Goal: Find specific page/section: Find specific page/section

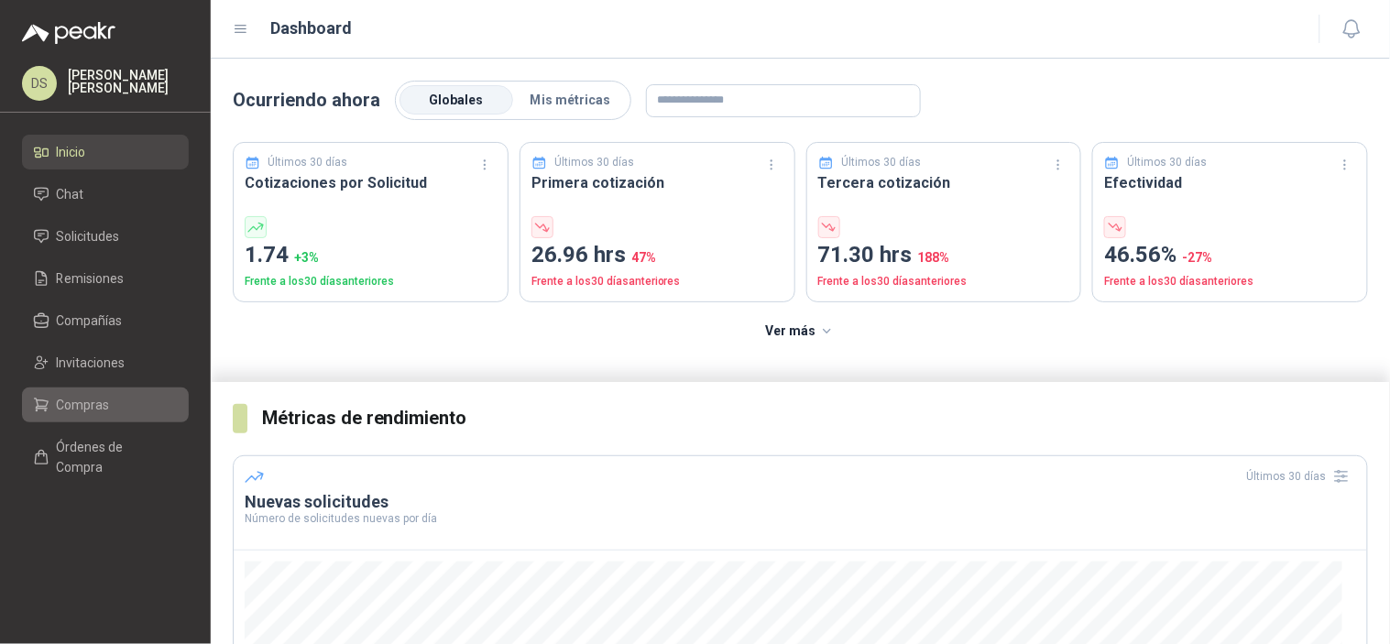
drag, startPoint x: 53, startPoint y: 413, endPoint x: 68, endPoint y: 412, distance: 14.7
click at [53, 413] on li "Compras" at bounding box center [105, 405] width 145 height 20
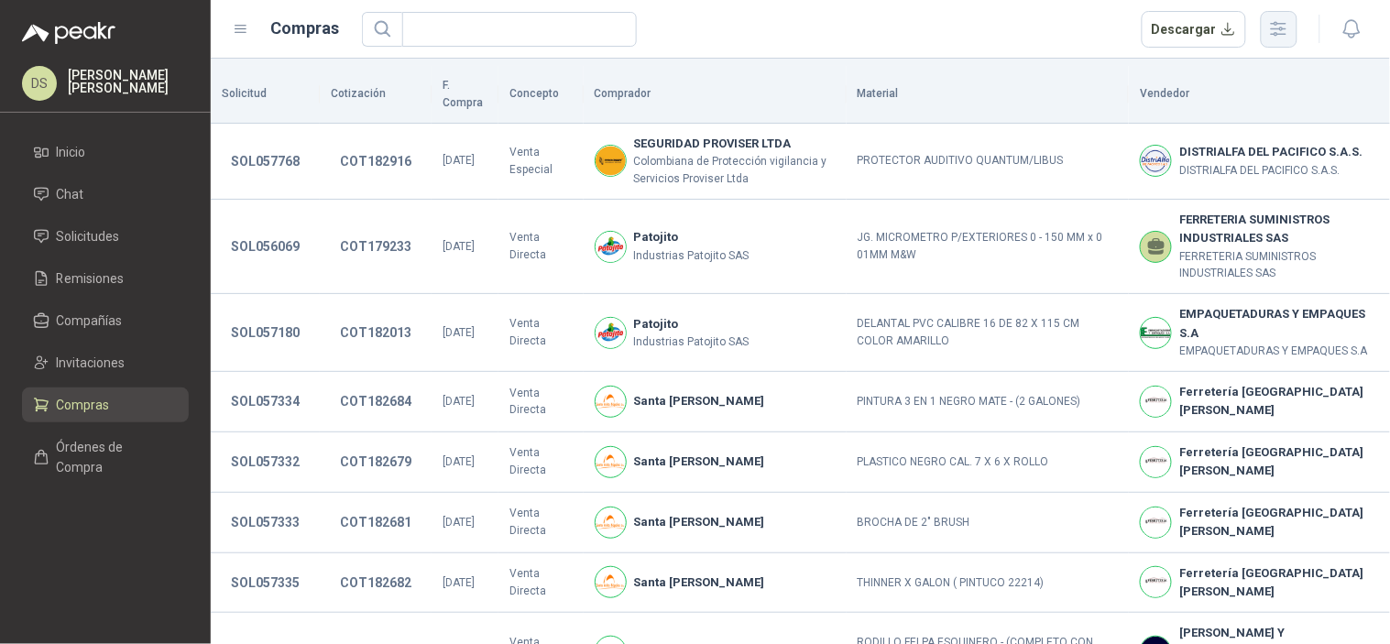
click at [1297, 24] on button "button" at bounding box center [1279, 29] width 37 height 37
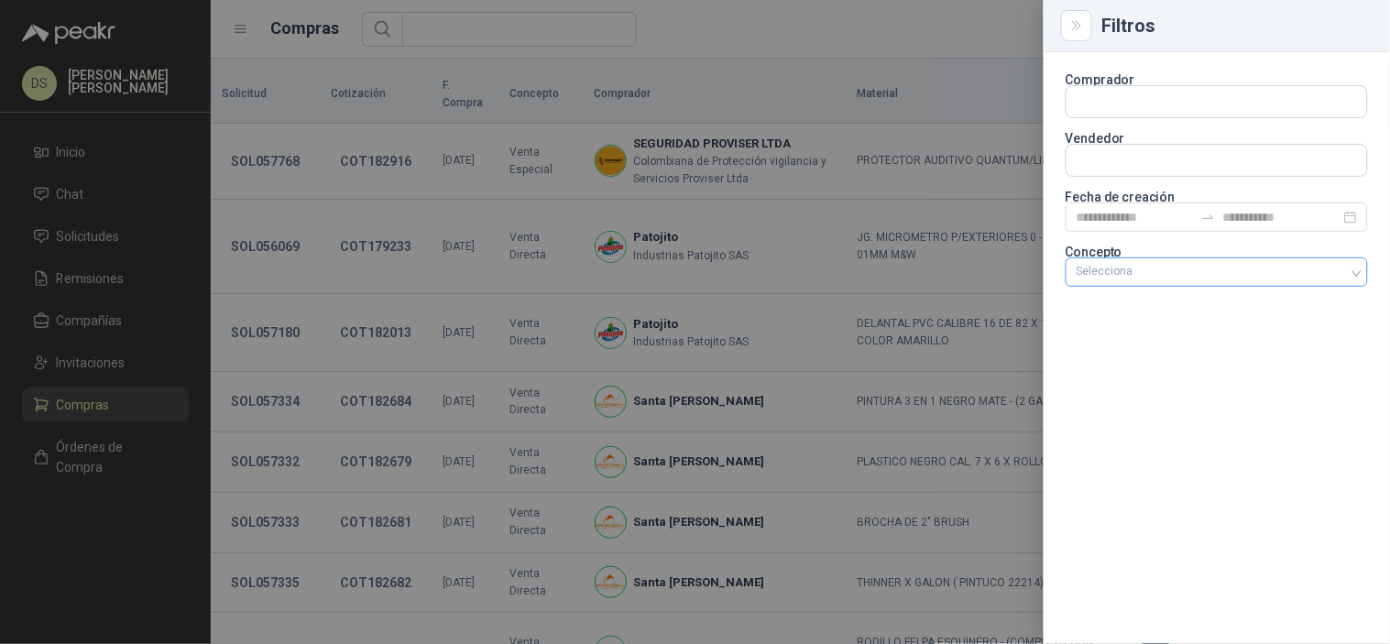
click at [1217, 273] on div at bounding box center [1208, 272] width 276 height 13
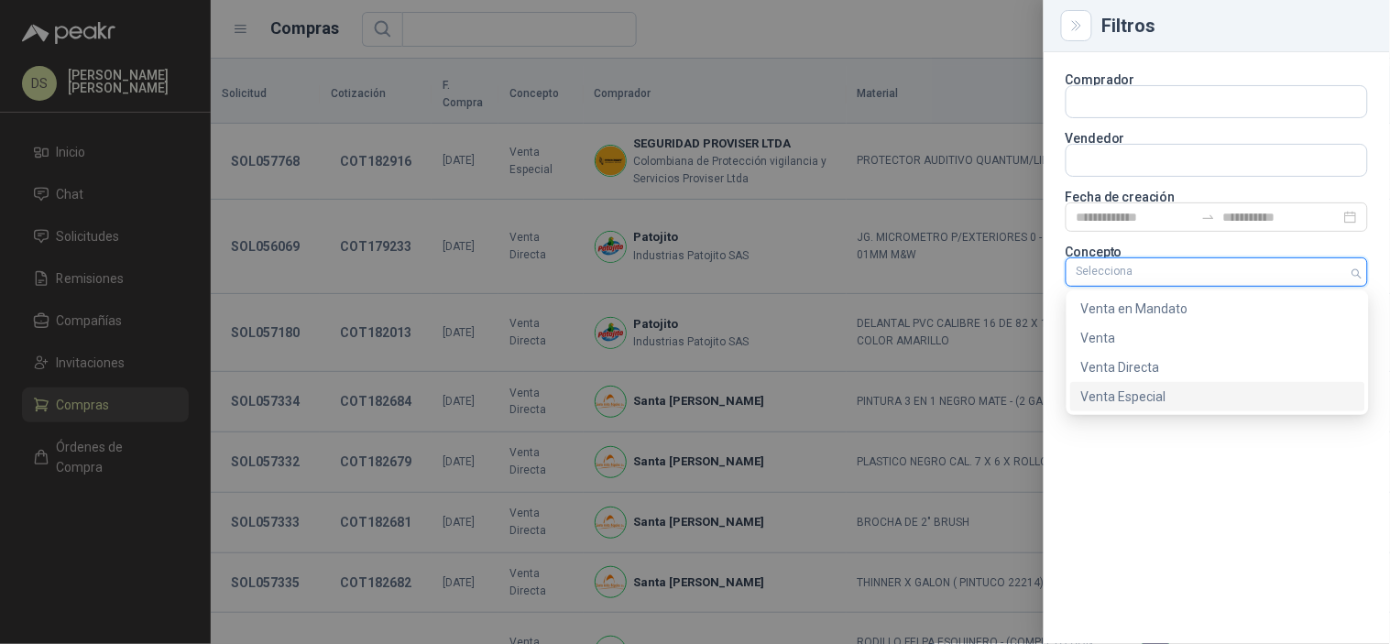
click at [1205, 394] on div "Venta Especial" at bounding box center [1217, 397] width 273 height 20
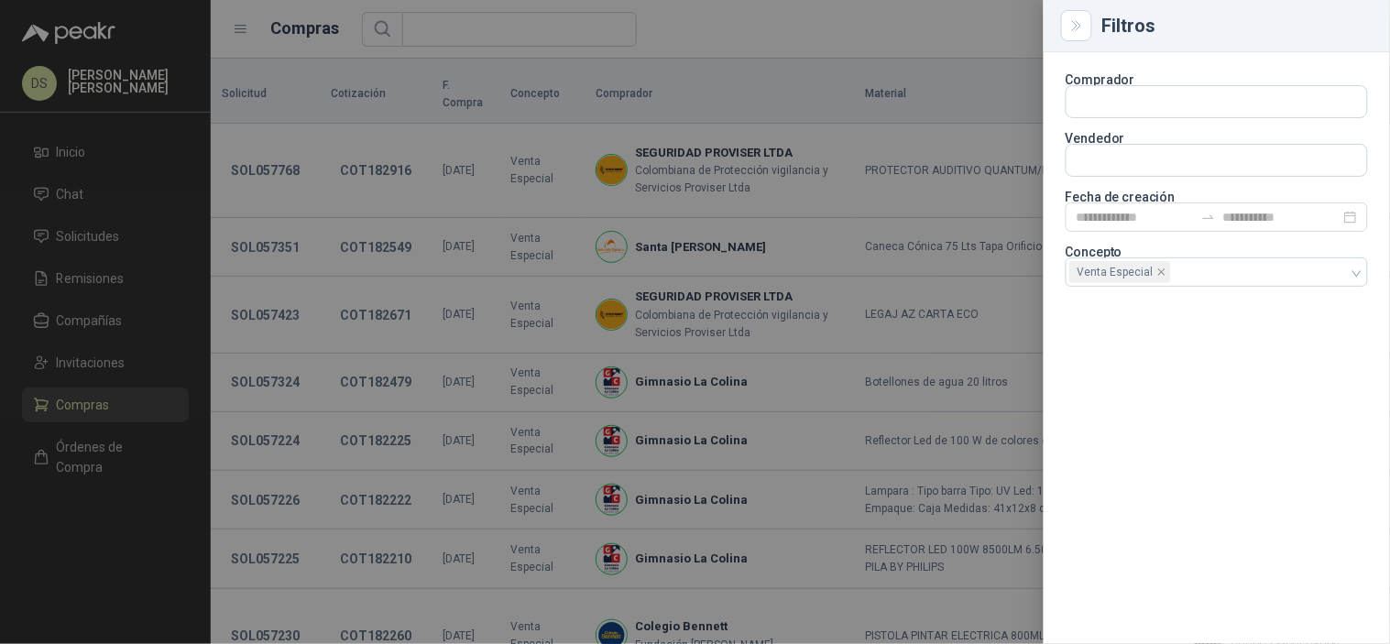
click at [812, 38] on div at bounding box center [695, 322] width 1390 height 644
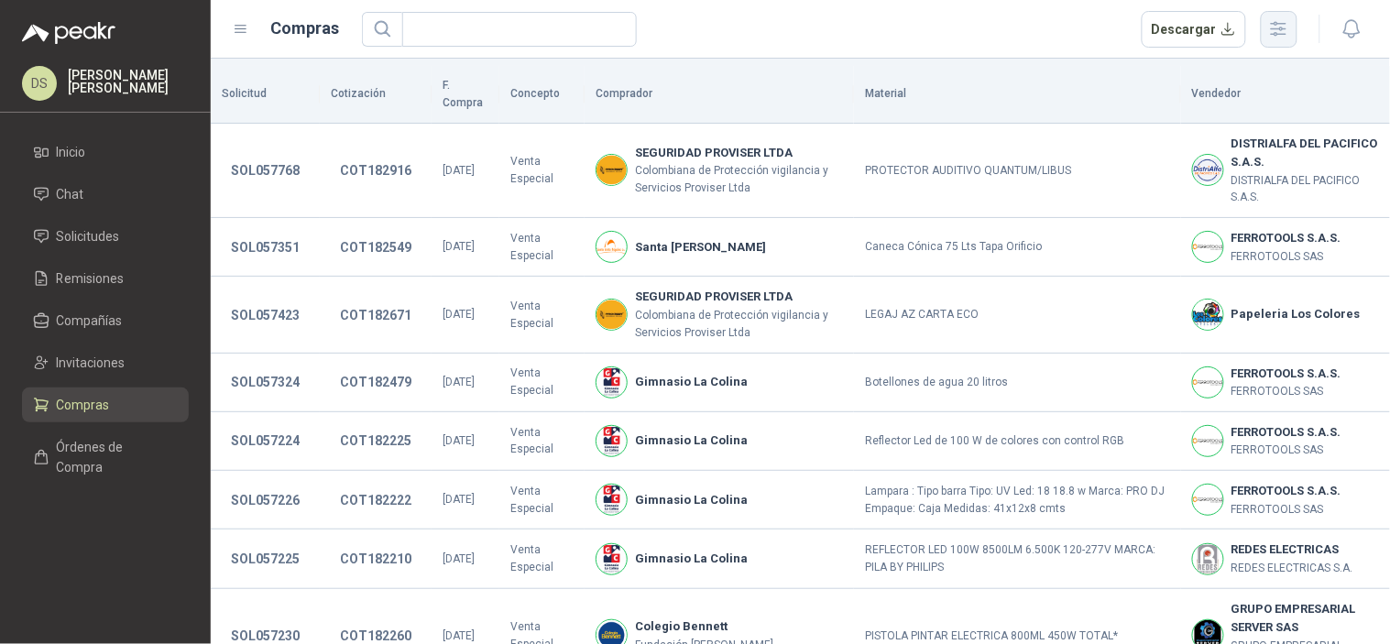
click at [1286, 14] on button "button" at bounding box center [1279, 29] width 37 height 37
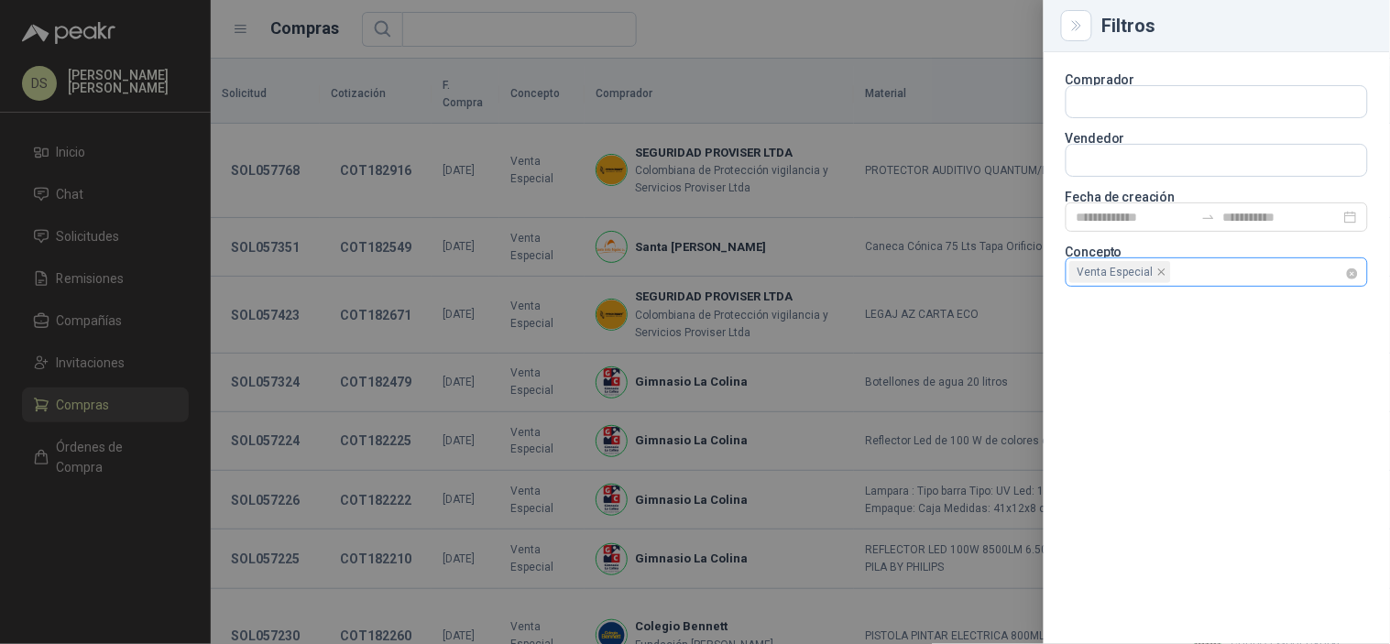
click at [1361, 264] on div "Venta Especial" at bounding box center [1217, 272] width 302 height 29
click at [1356, 266] on div "Venta Especial" at bounding box center [1217, 272] width 302 height 29
click at [1330, 273] on div at bounding box center [1208, 272] width 276 height 13
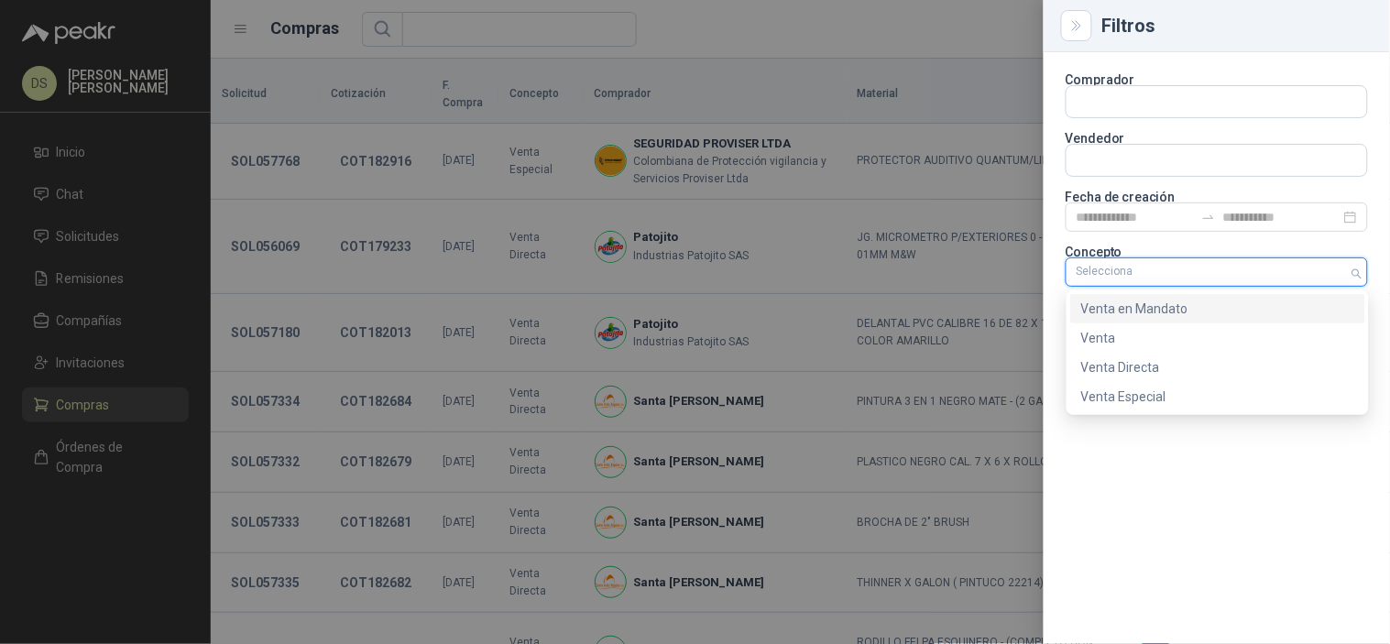
click at [1289, 312] on div "Venta en Mandato" at bounding box center [1217, 309] width 273 height 20
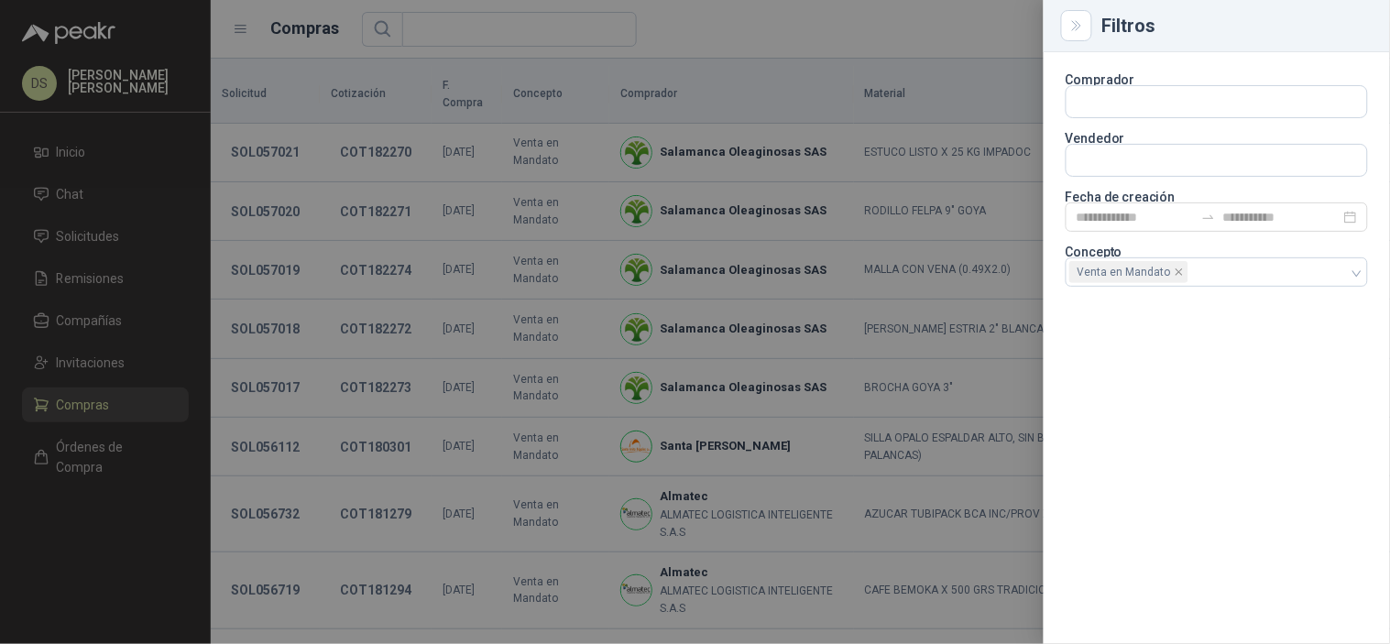
click at [907, 28] on div at bounding box center [695, 322] width 1390 height 644
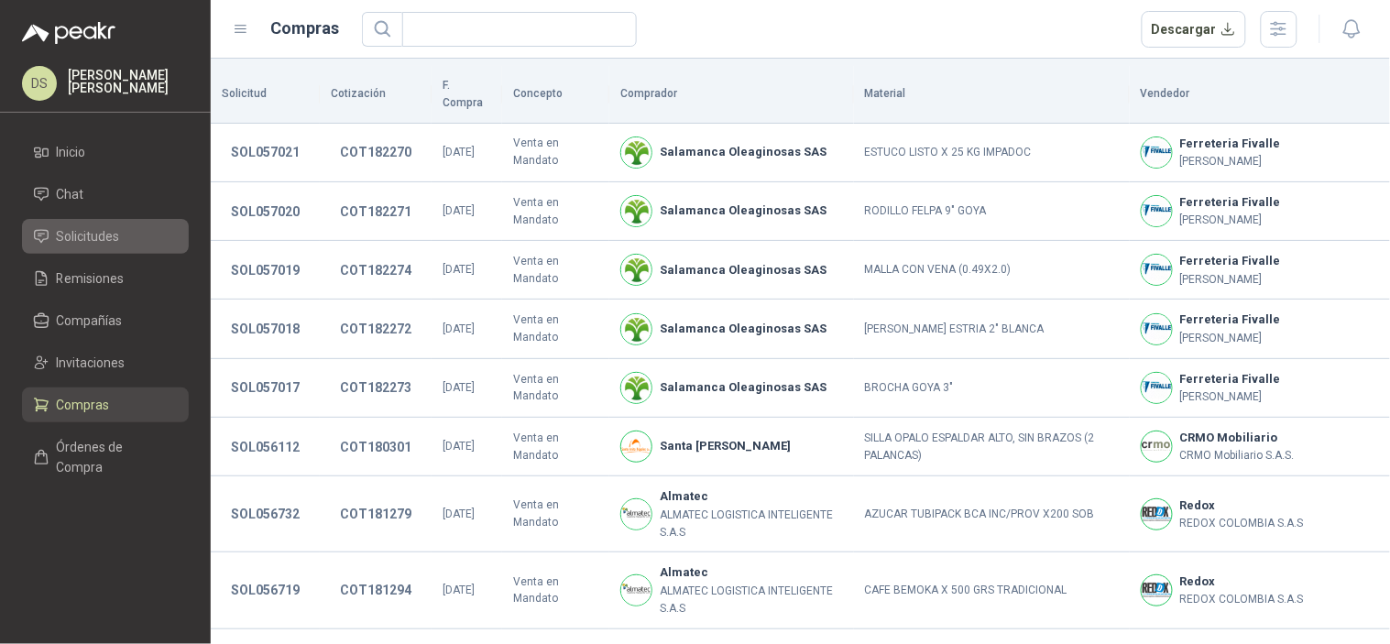
click at [129, 242] on li "Solicitudes" at bounding box center [105, 236] width 145 height 20
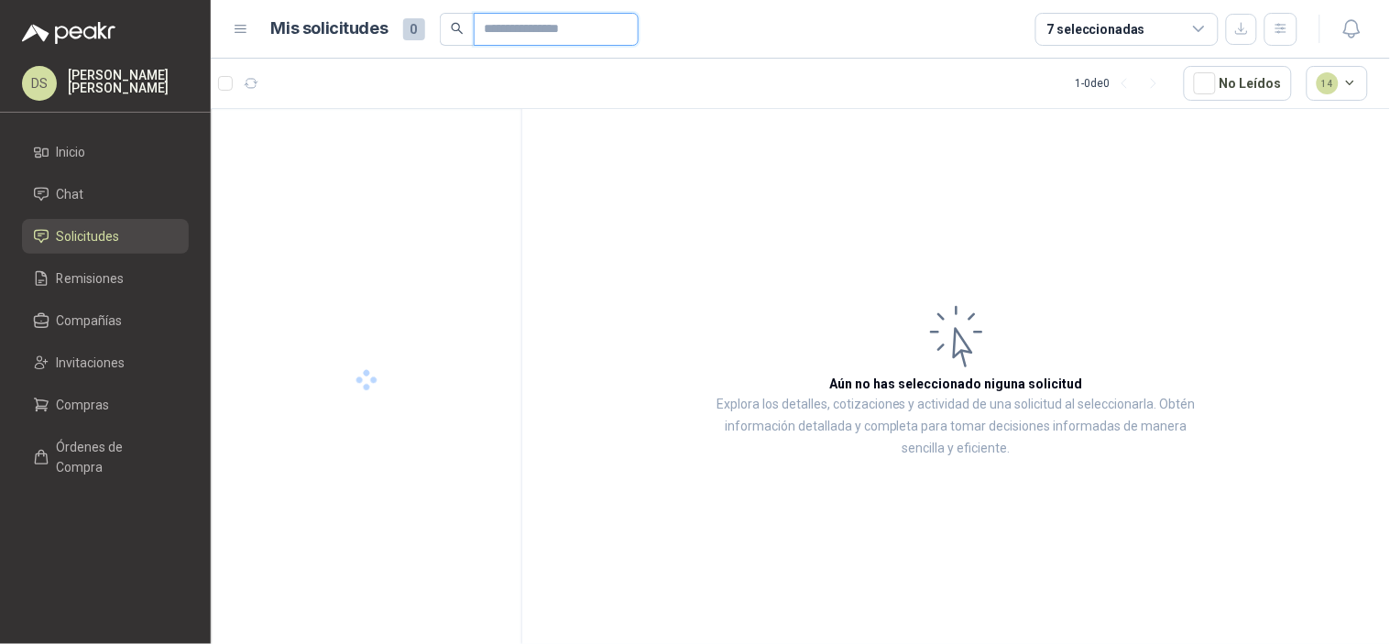
click at [598, 21] on input "text" at bounding box center [549, 29] width 128 height 31
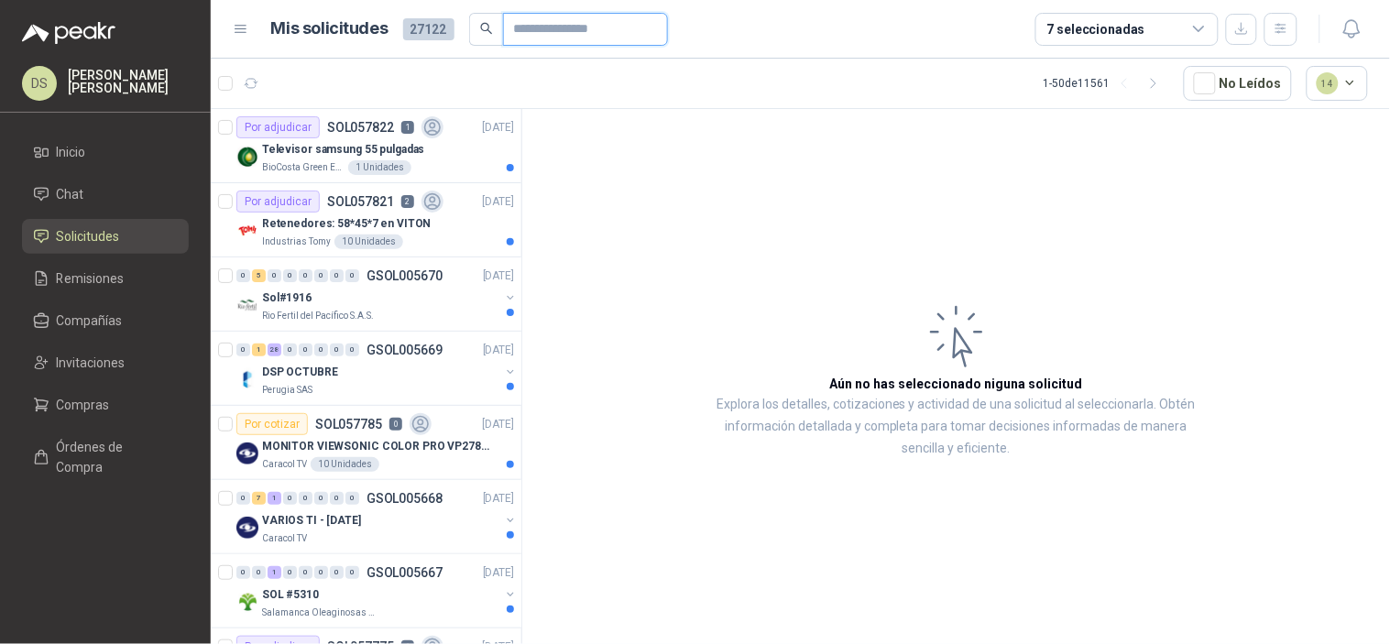
paste input "*********"
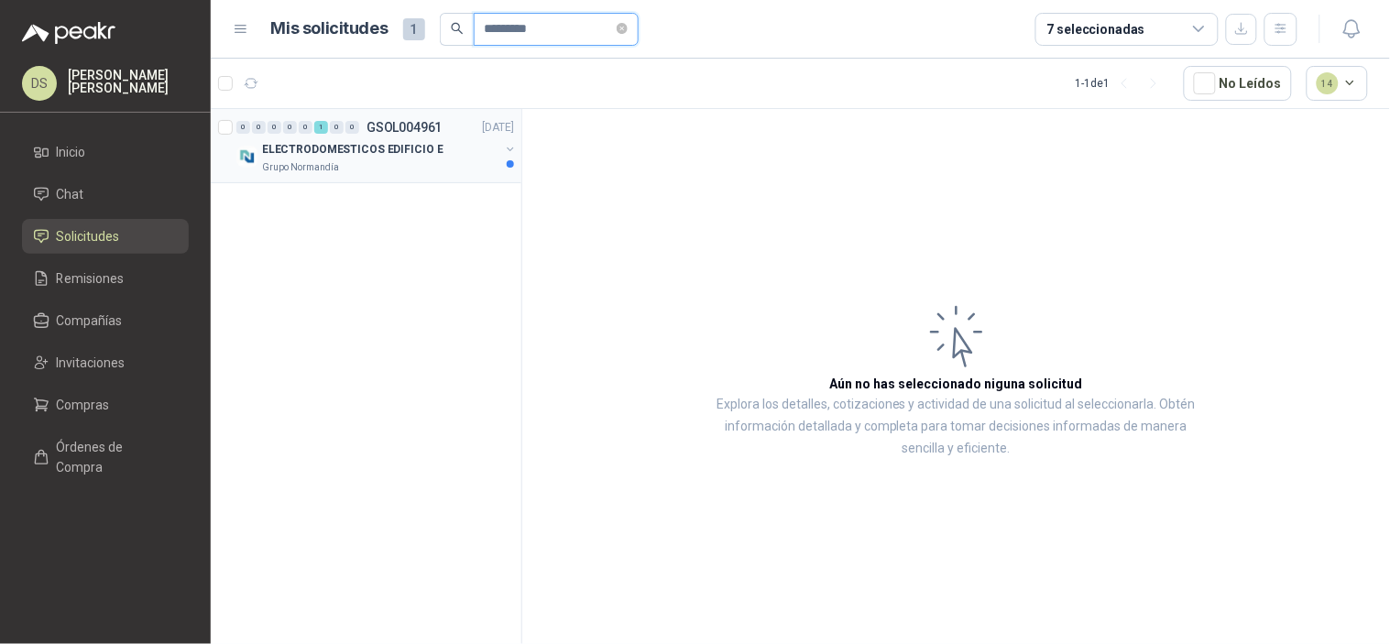
type input "*********"
click at [422, 149] on p "ELECTRODOMESTICOS EDIFICIO E" at bounding box center [352, 149] width 181 height 17
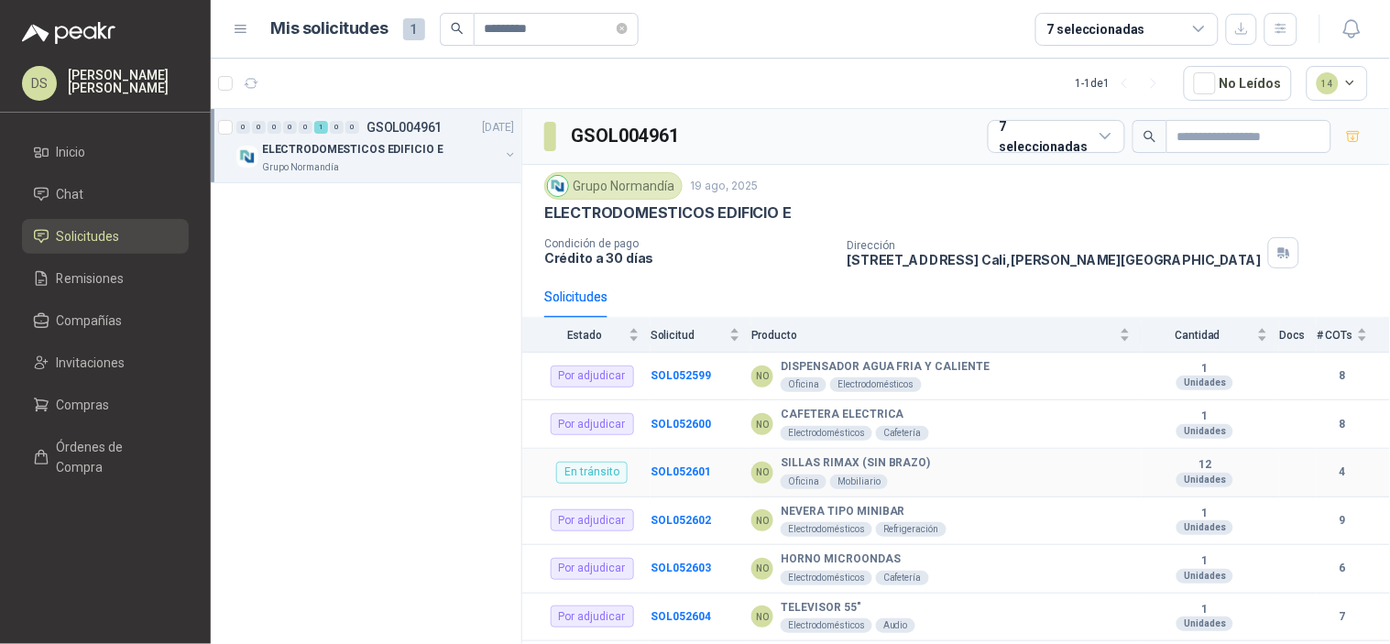
click at [683, 479] on td "SOL052601" at bounding box center [701, 473] width 101 height 49
click at [683, 470] on b "SOL052601" at bounding box center [681, 472] width 60 height 13
